Goal: Check status: Check status

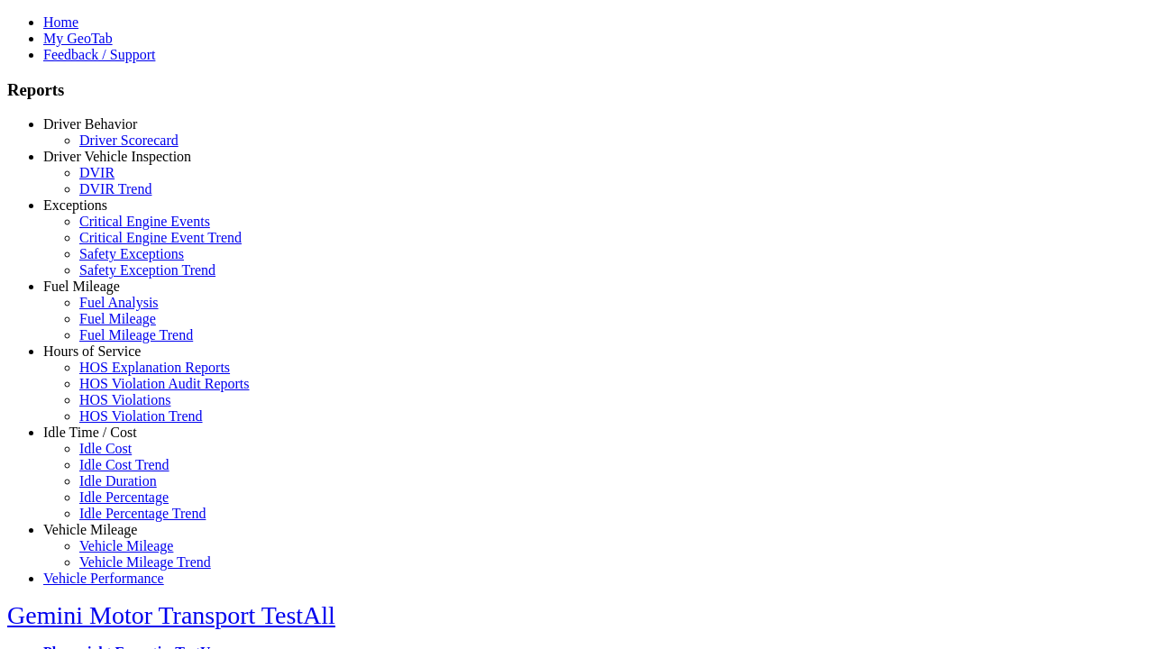
select select "**********"
type input "**********"
